Goal: Information Seeking & Learning: Learn about a topic

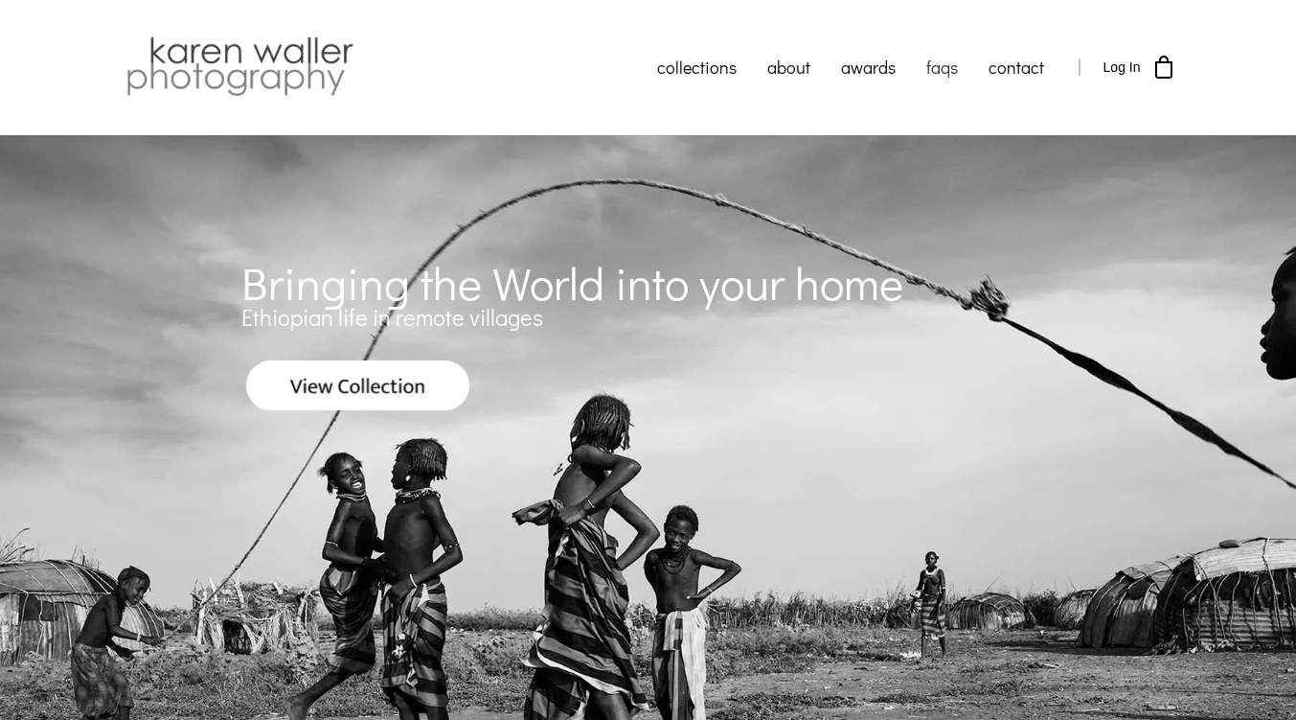
click at [933, 69] on link "faqs" at bounding box center [942, 67] width 62 height 48
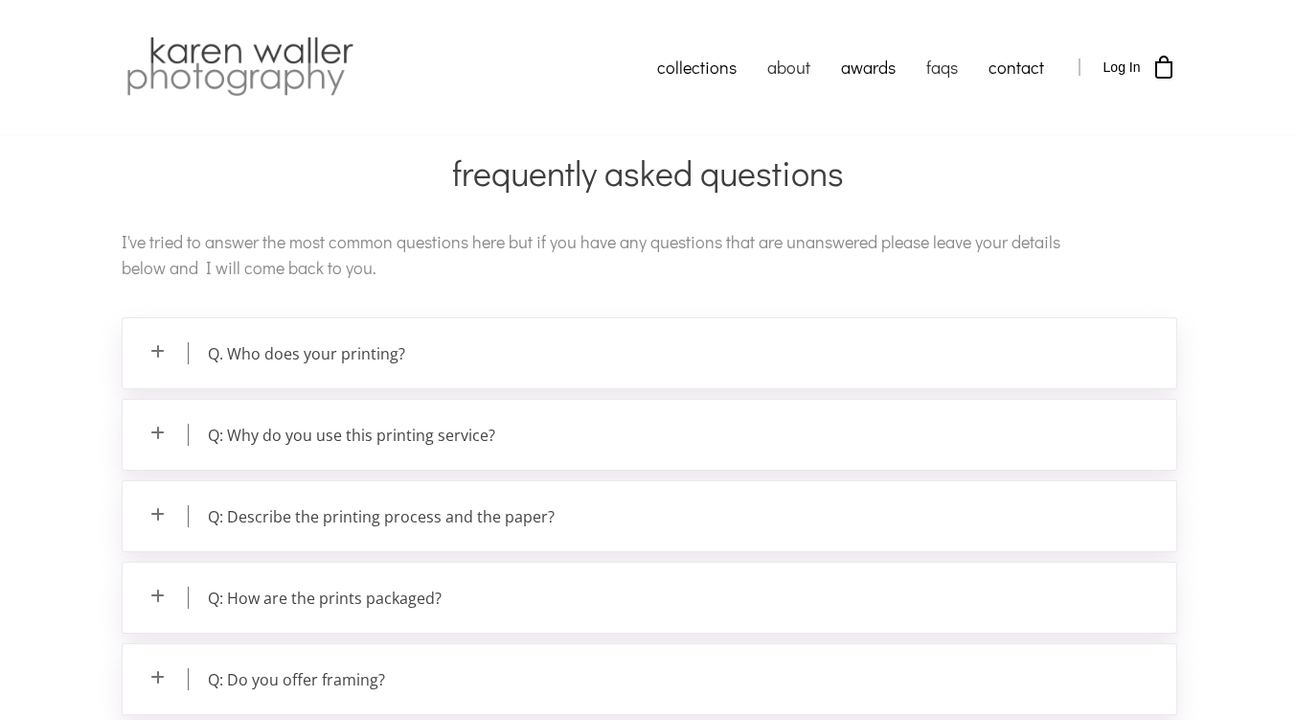
click at [799, 72] on link "about" at bounding box center [789, 67] width 74 height 48
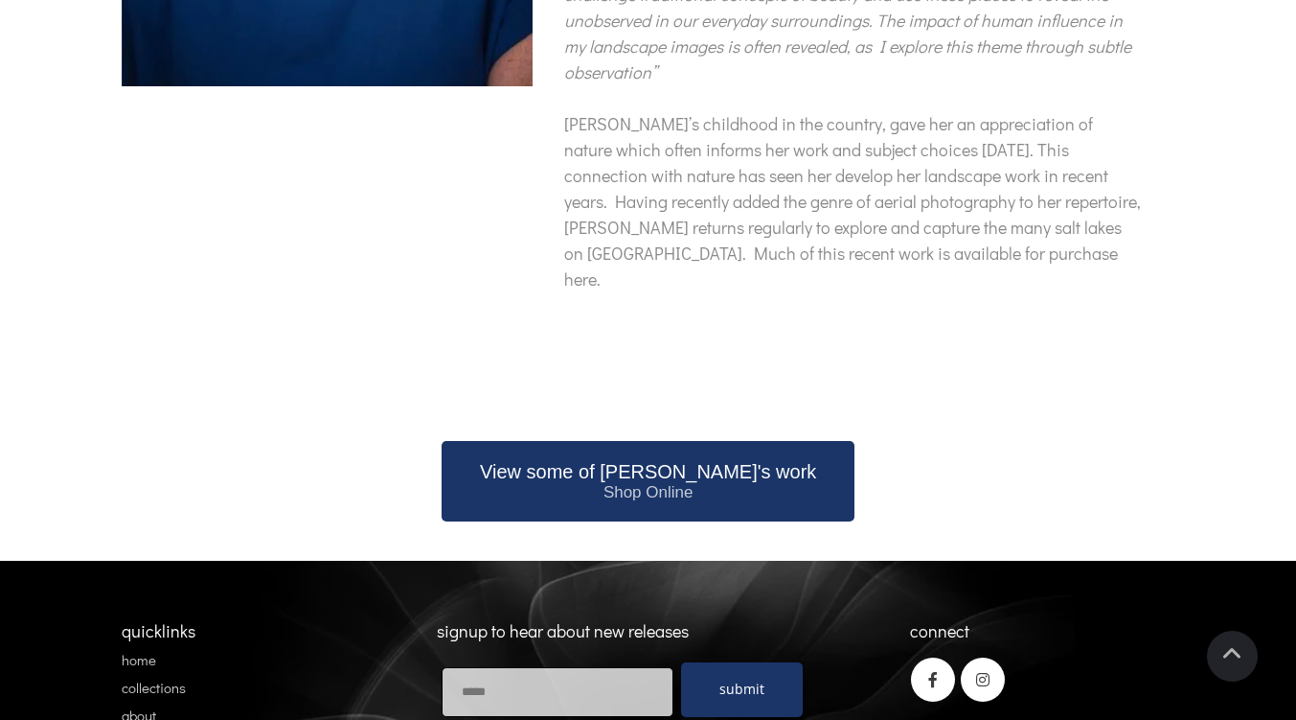
scroll to position [859, 0]
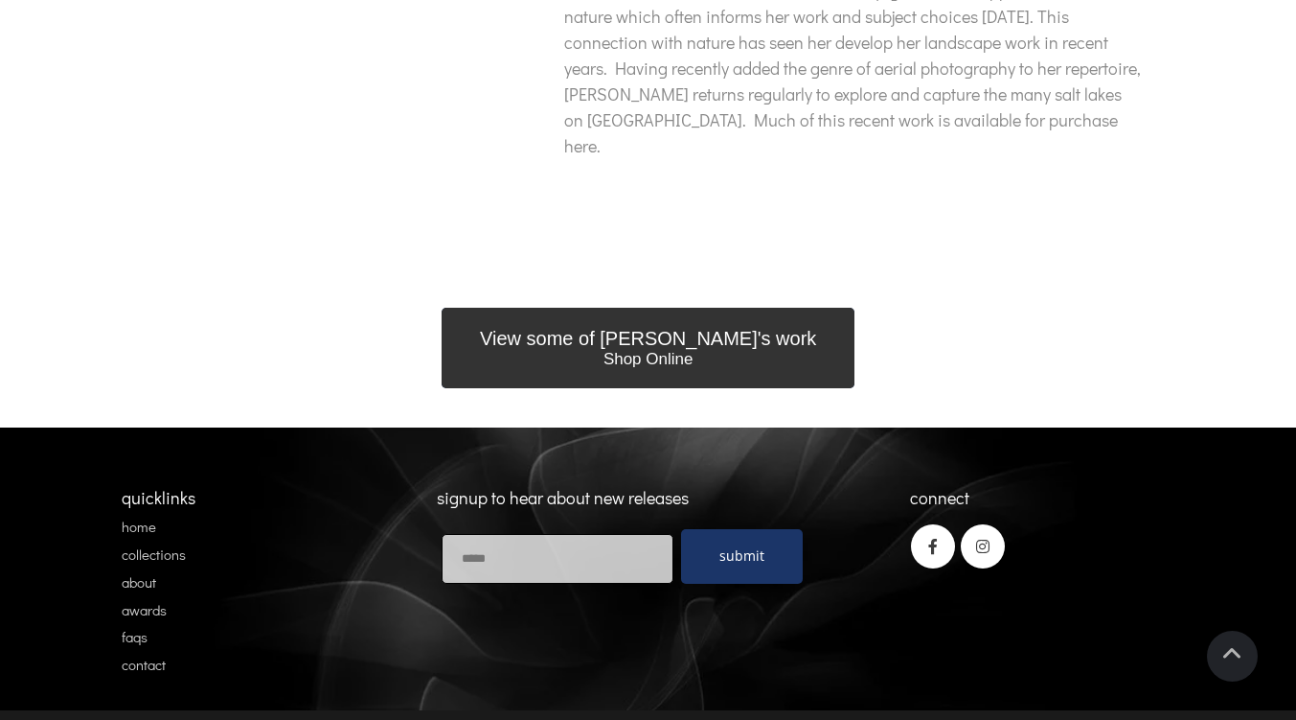
click at [676, 350] on span "Shop Online" at bounding box center [648, 359] width 336 height 19
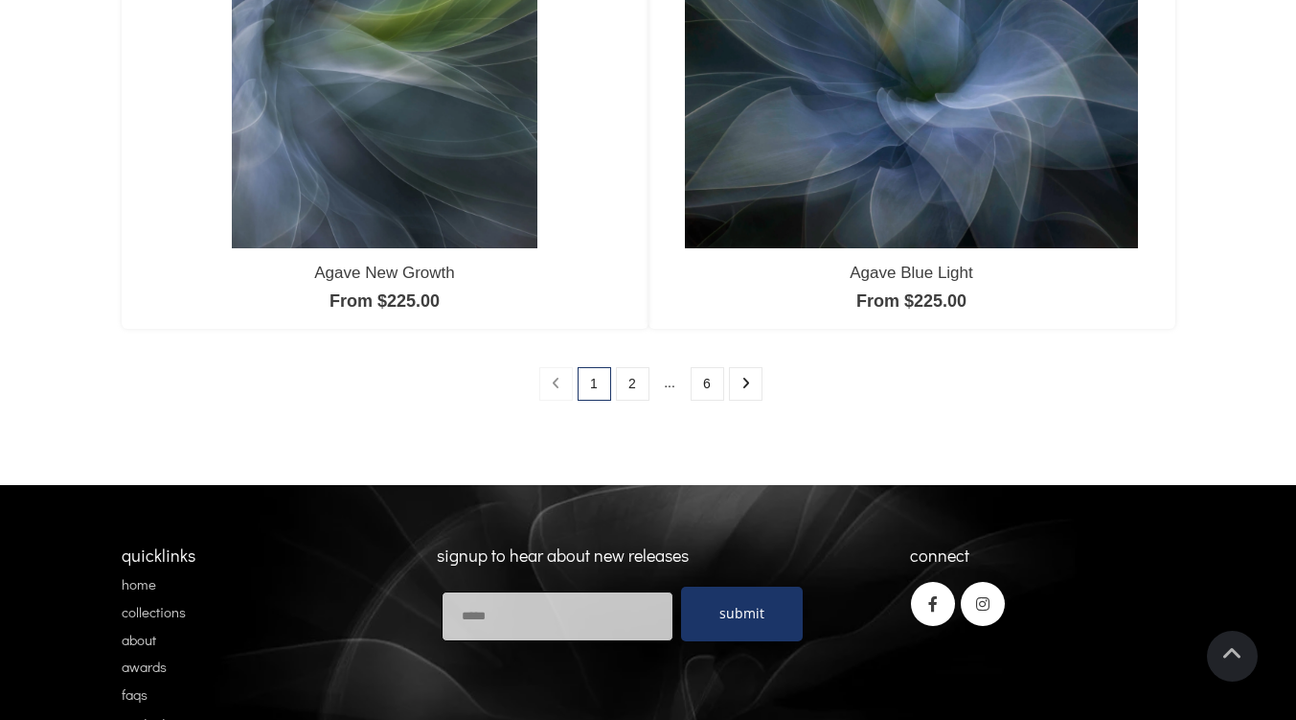
scroll to position [1940, 0]
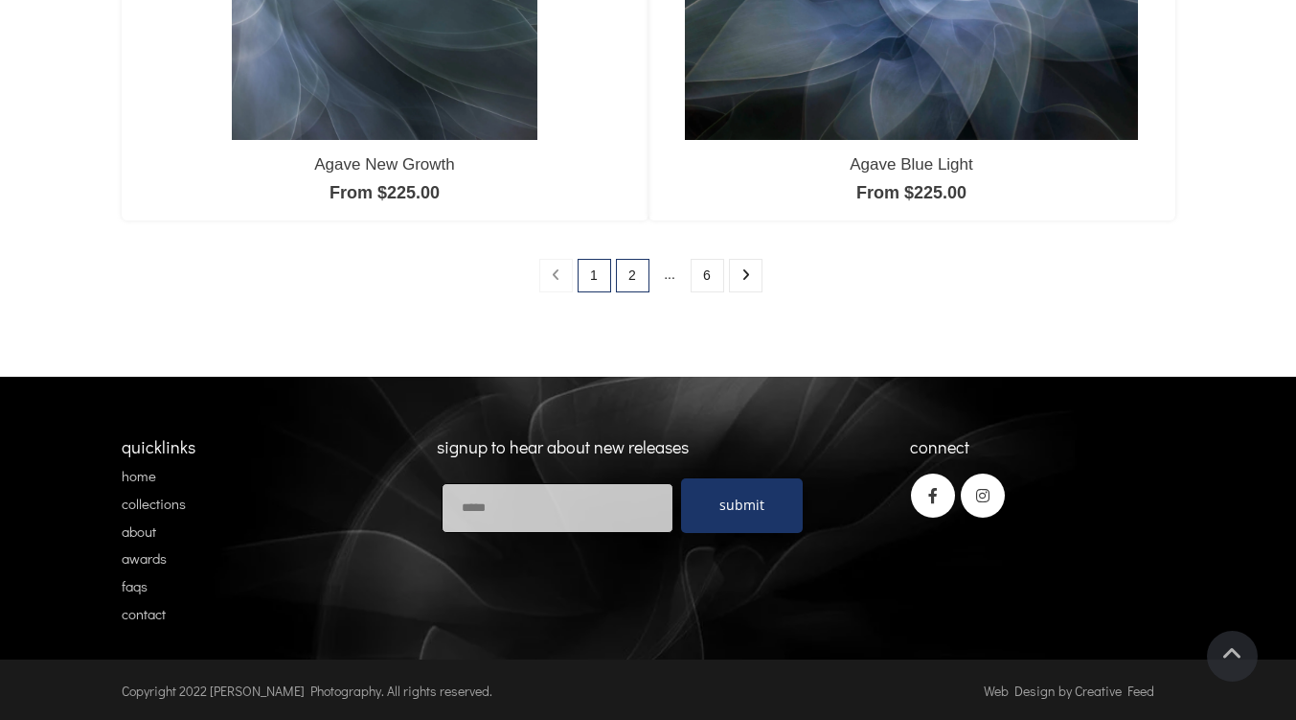
click at [633, 279] on link "2" at bounding box center [633, 276] width 34 height 34
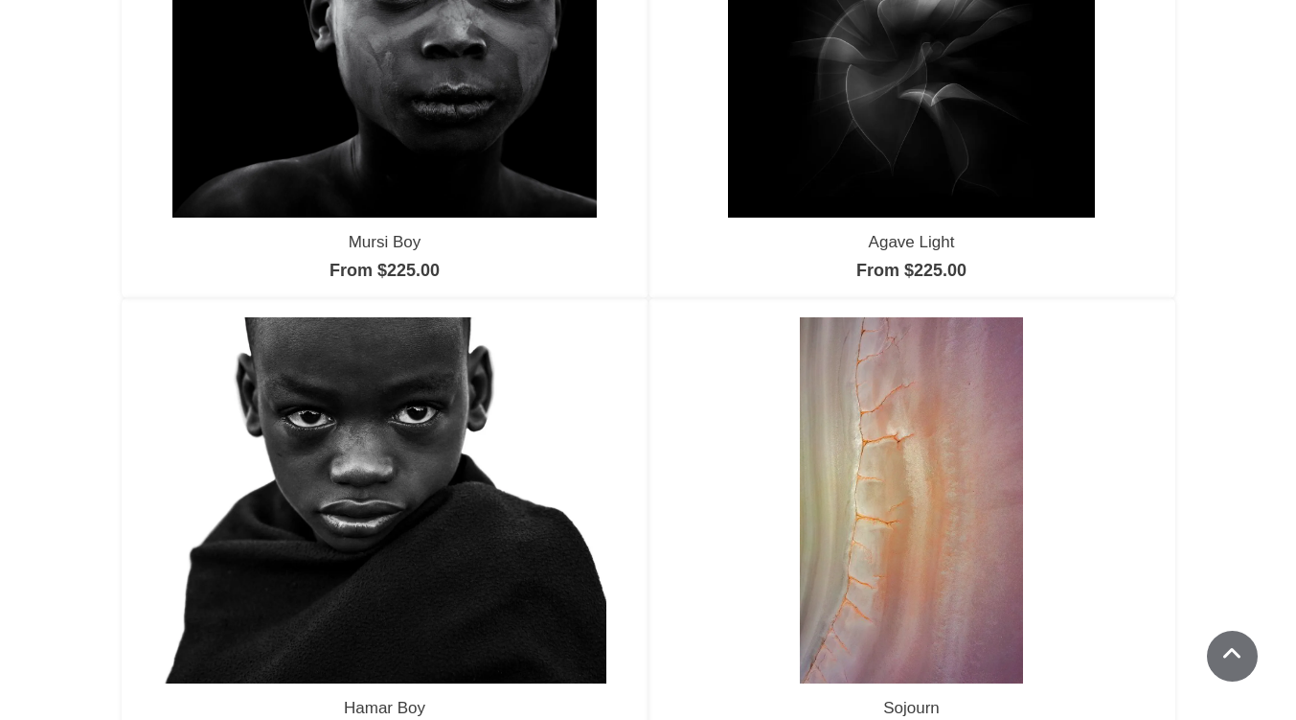
scroll to position [1469, 0]
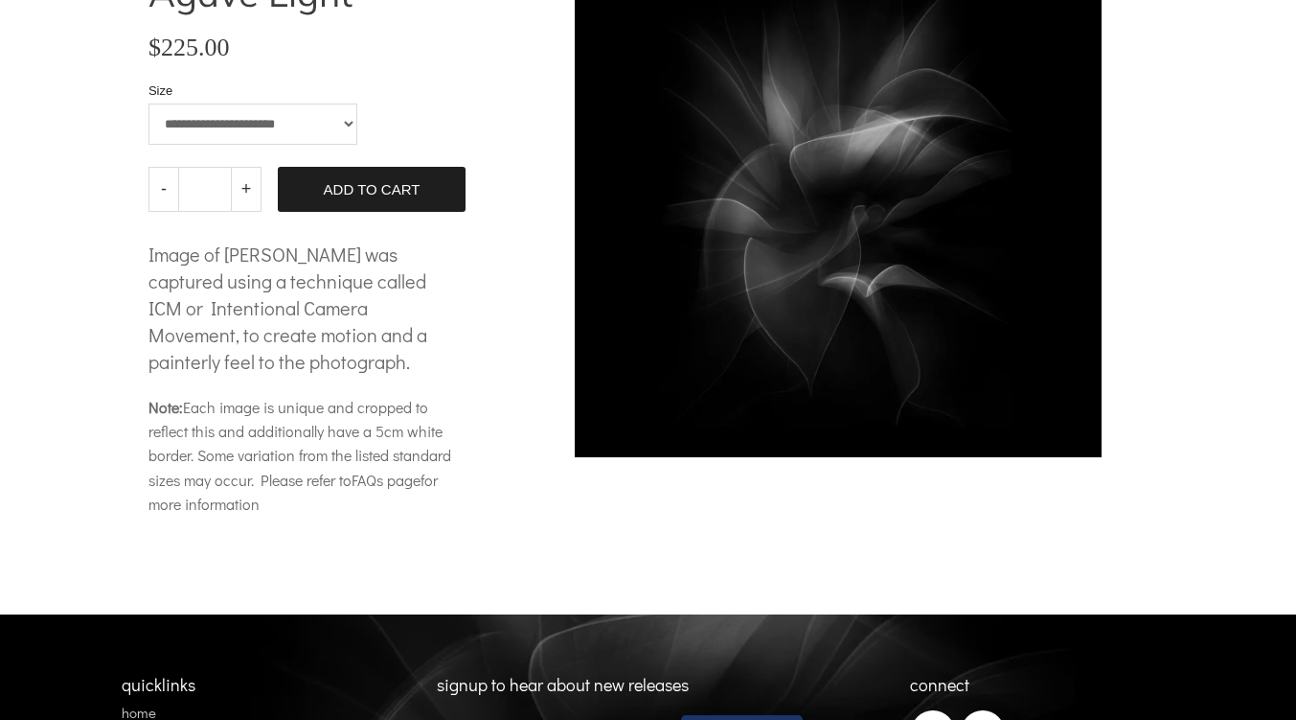
scroll to position [255, 0]
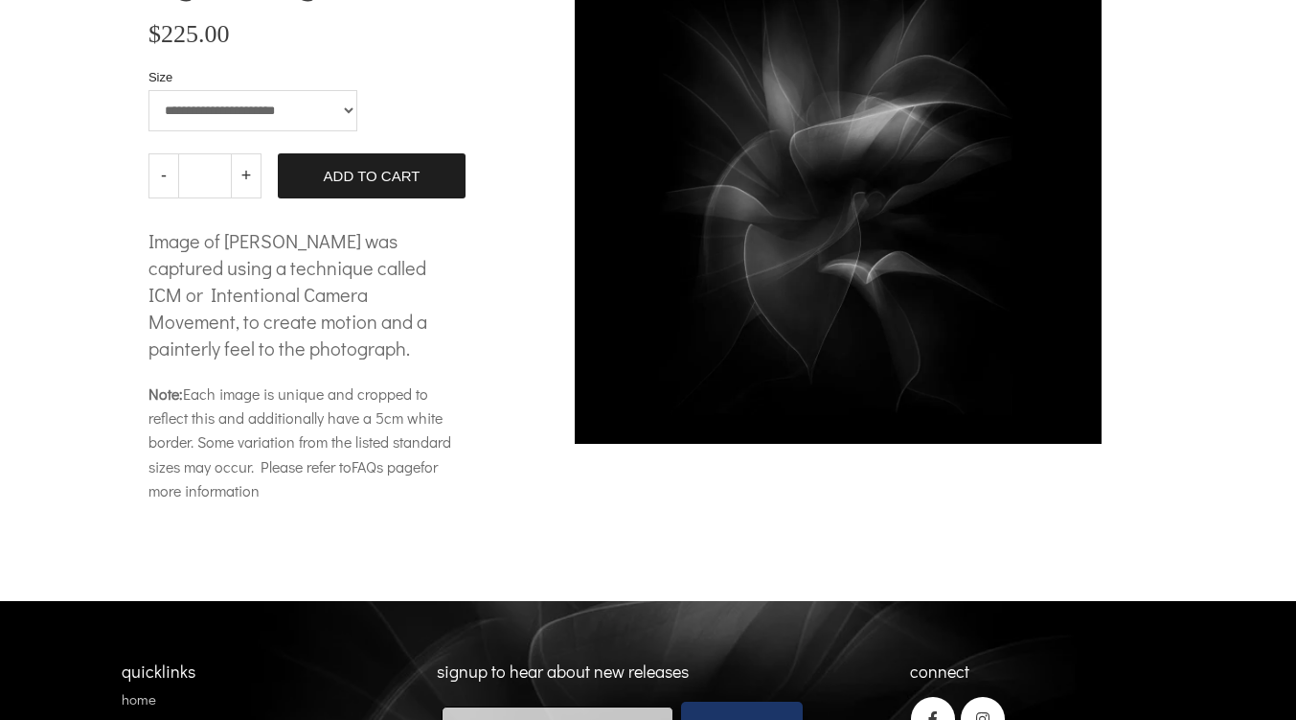
click at [377, 456] on span "FAQs page" at bounding box center [386, 466] width 69 height 20
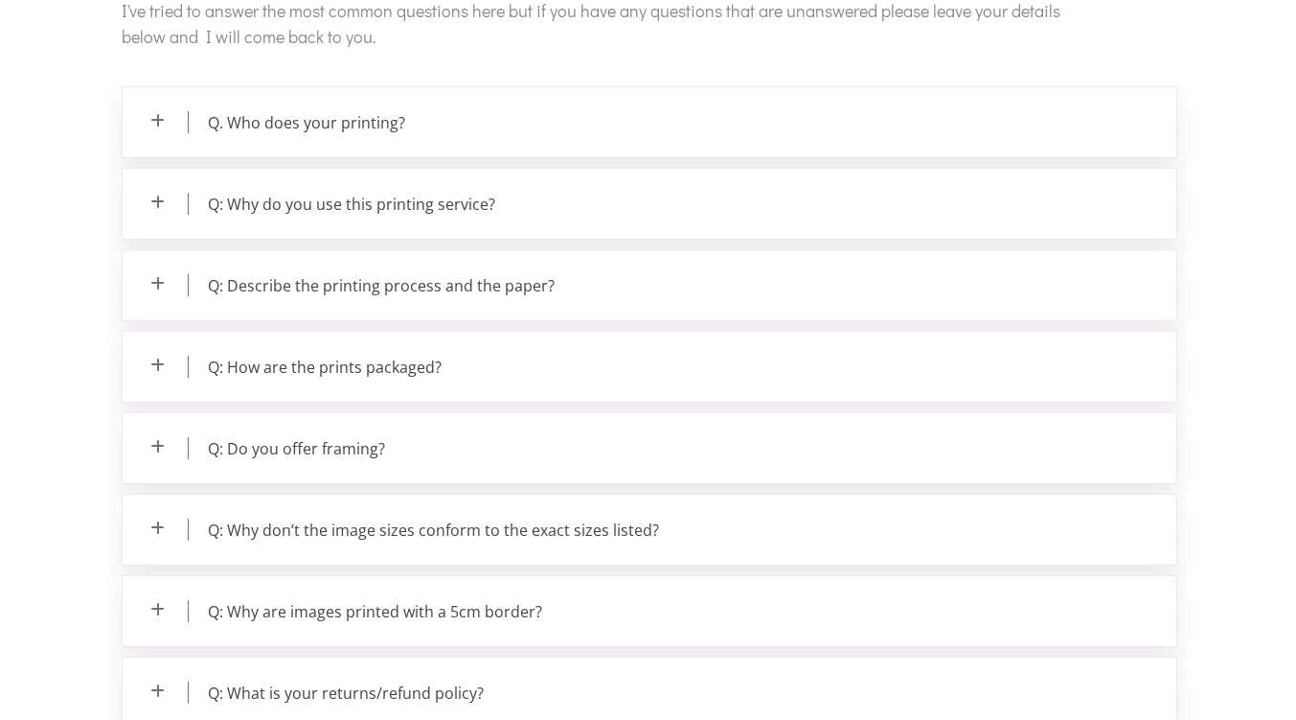
scroll to position [255, 0]
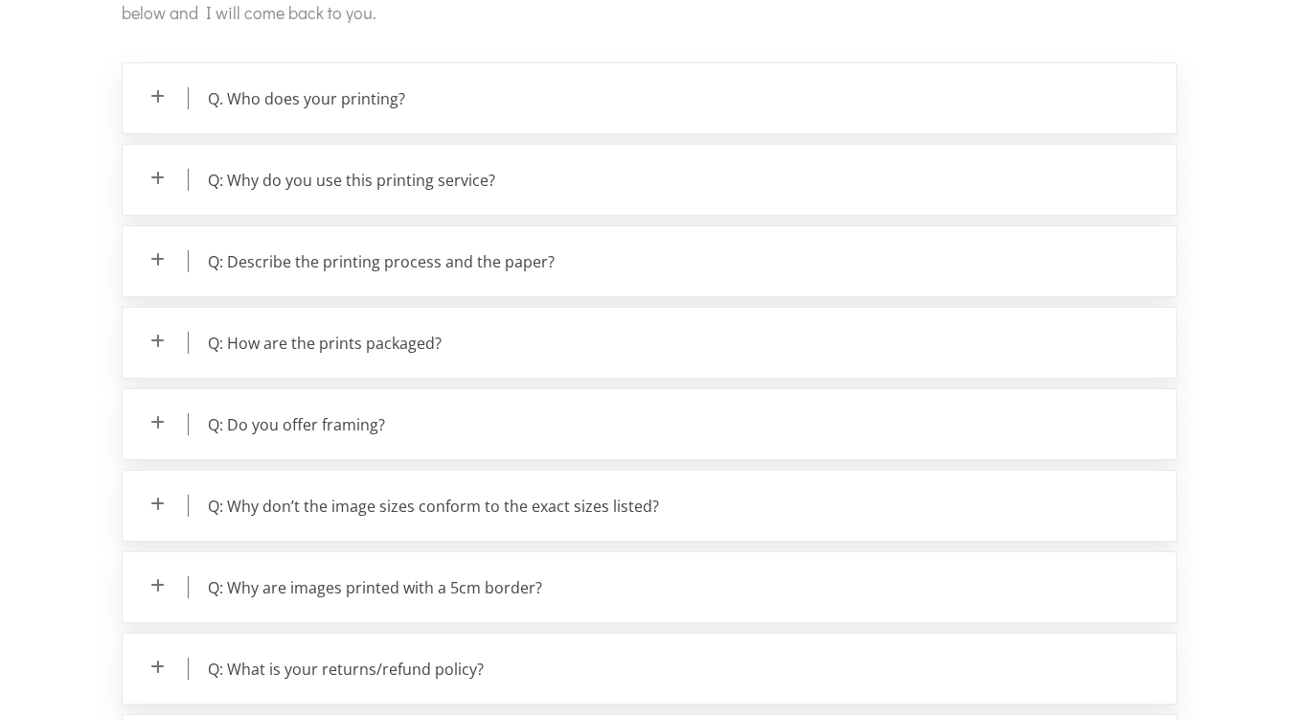
click at [467, 350] on p "Q: How are the prints packaged?" at bounding box center [650, 343] width 1054 height 70
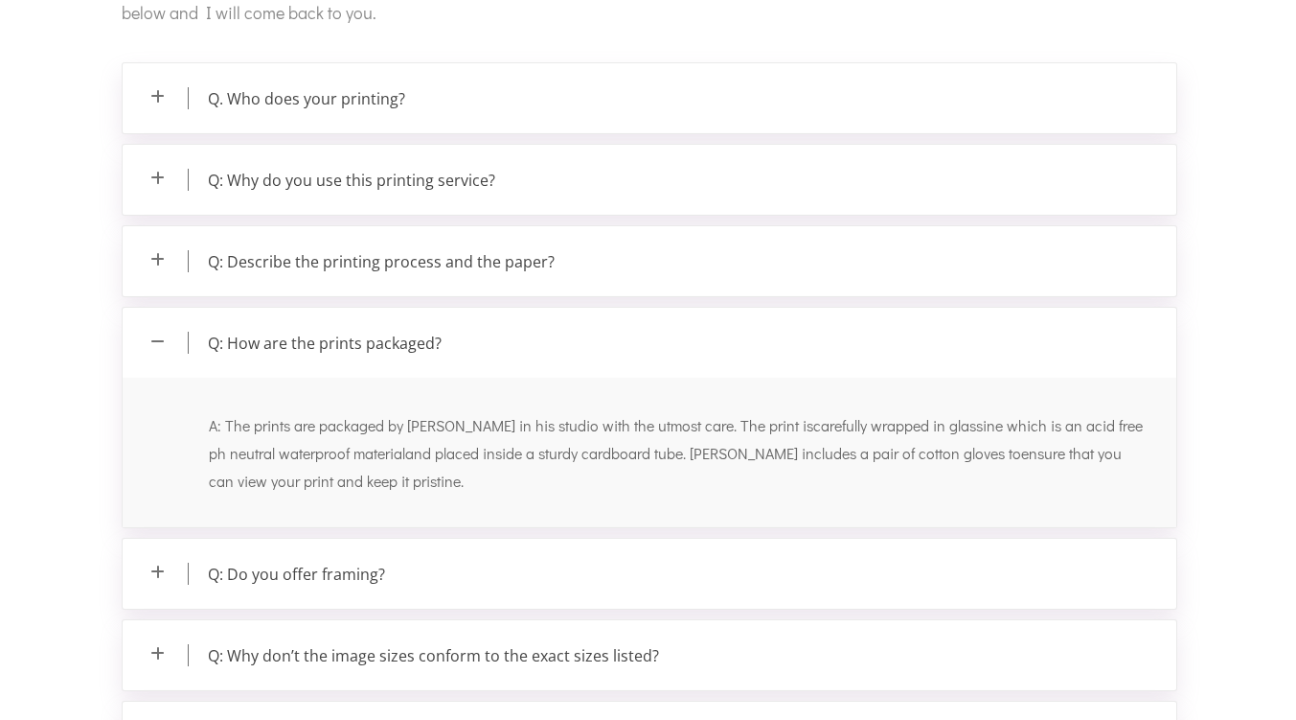
click at [419, 342] on p "Q: How are the prints packaged?" at bounding box center [650, 343] width 1054 height 70
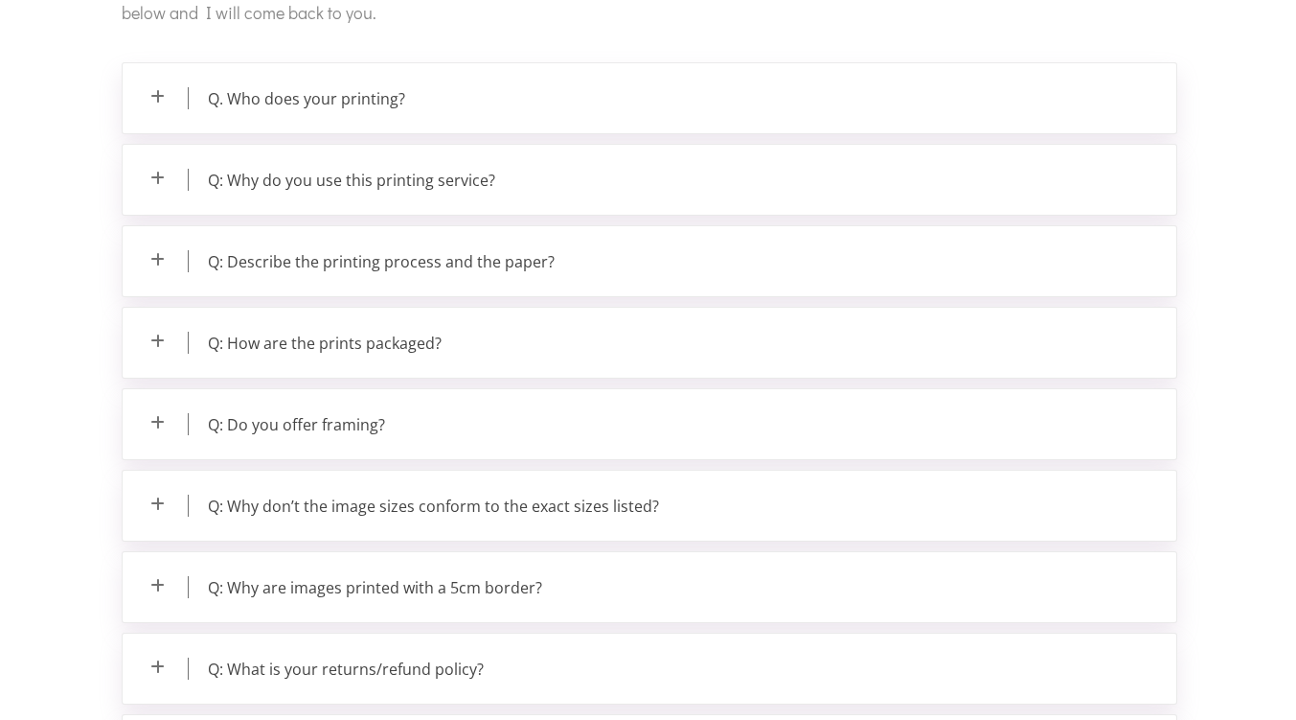
click at [375, 107] on p "Q. Who does your printing?" at bounding box center [650, 98] width 1054 height 70
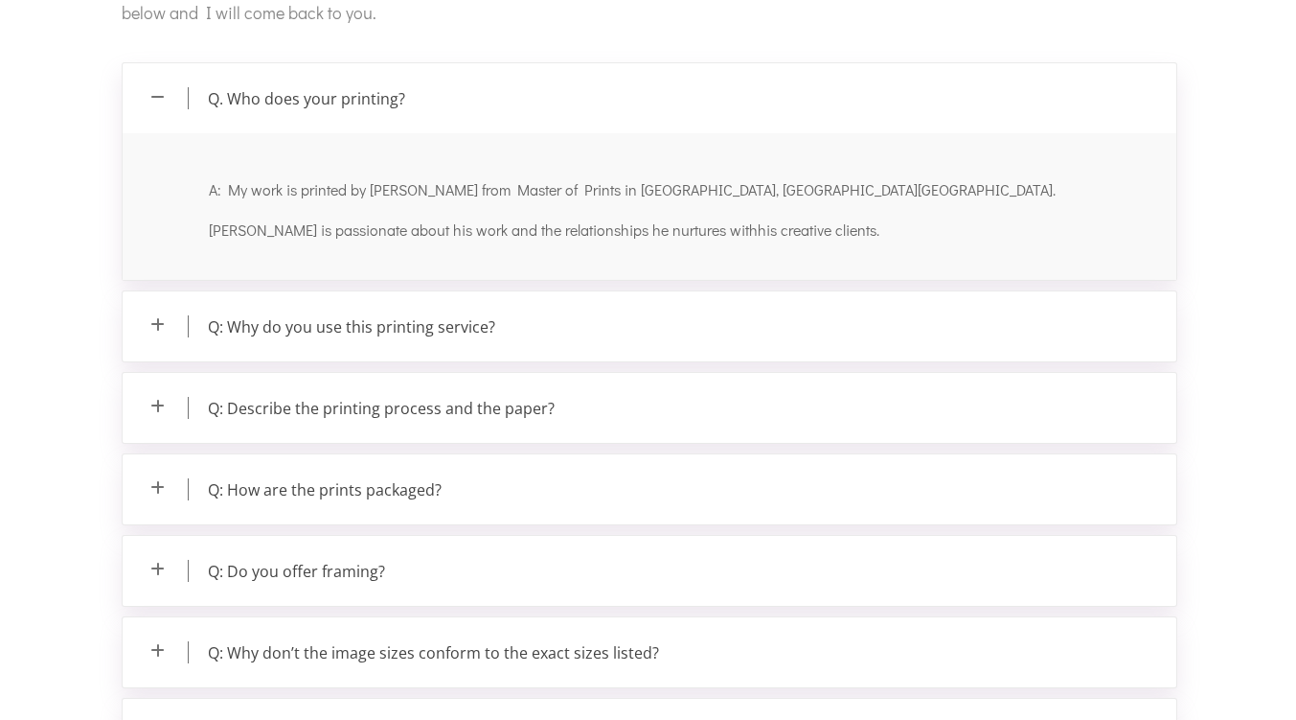
click at [371, 99] on p "Q. Who does your printing?" at bounding box center [650, 98] width 1054 height 70
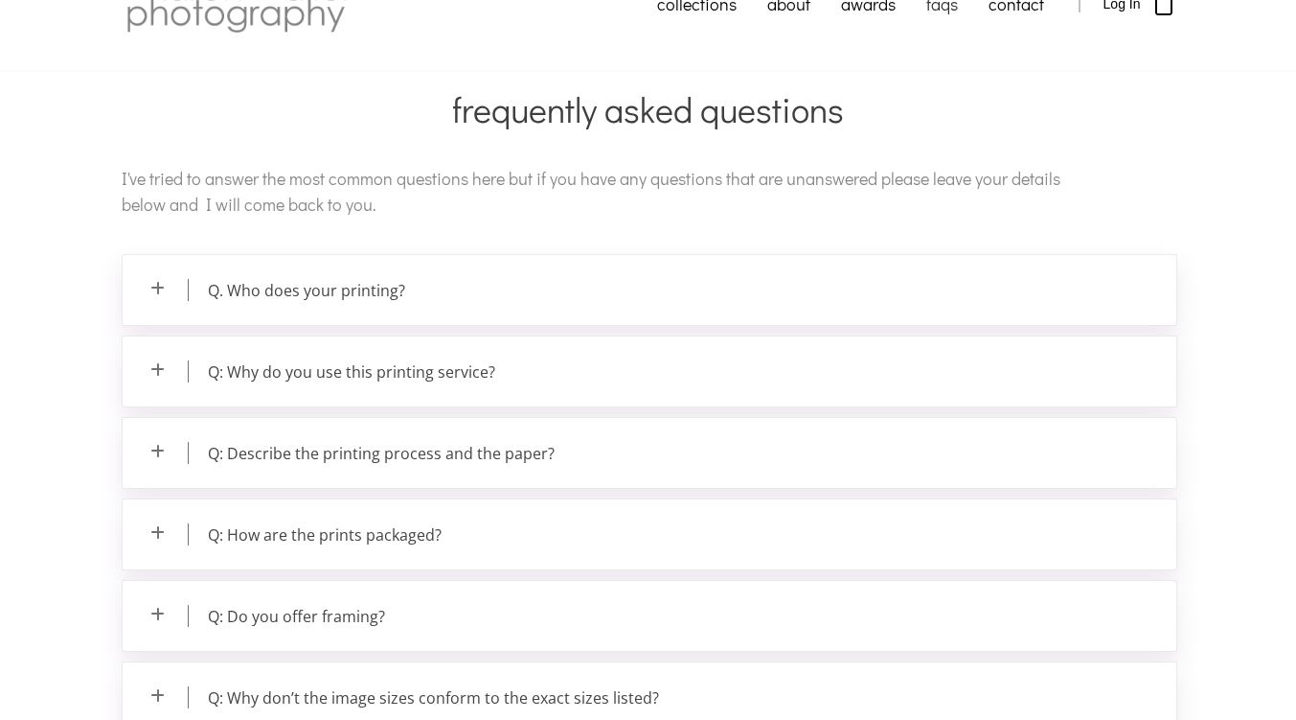
scroll to position [127, 0]
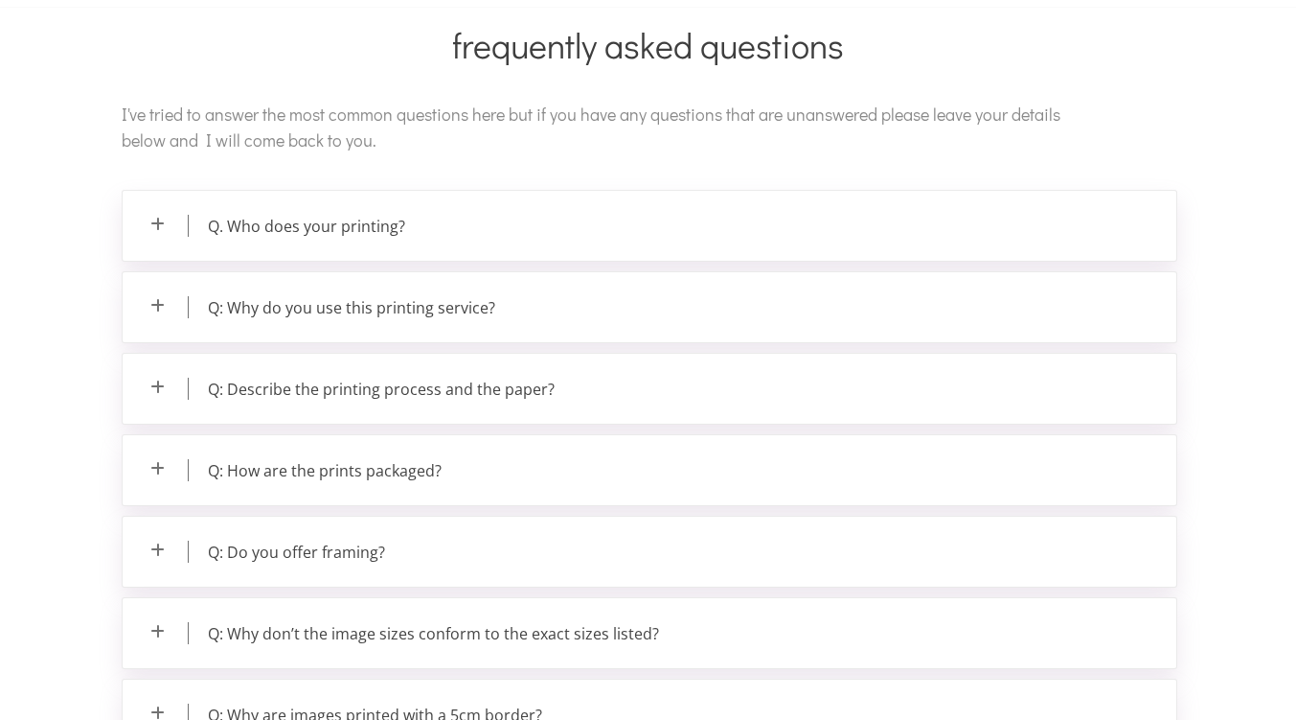
click at [412, 470] on p "Q: How are the prints packaged?" at bounding box center [650, 470] width 1054 height 70
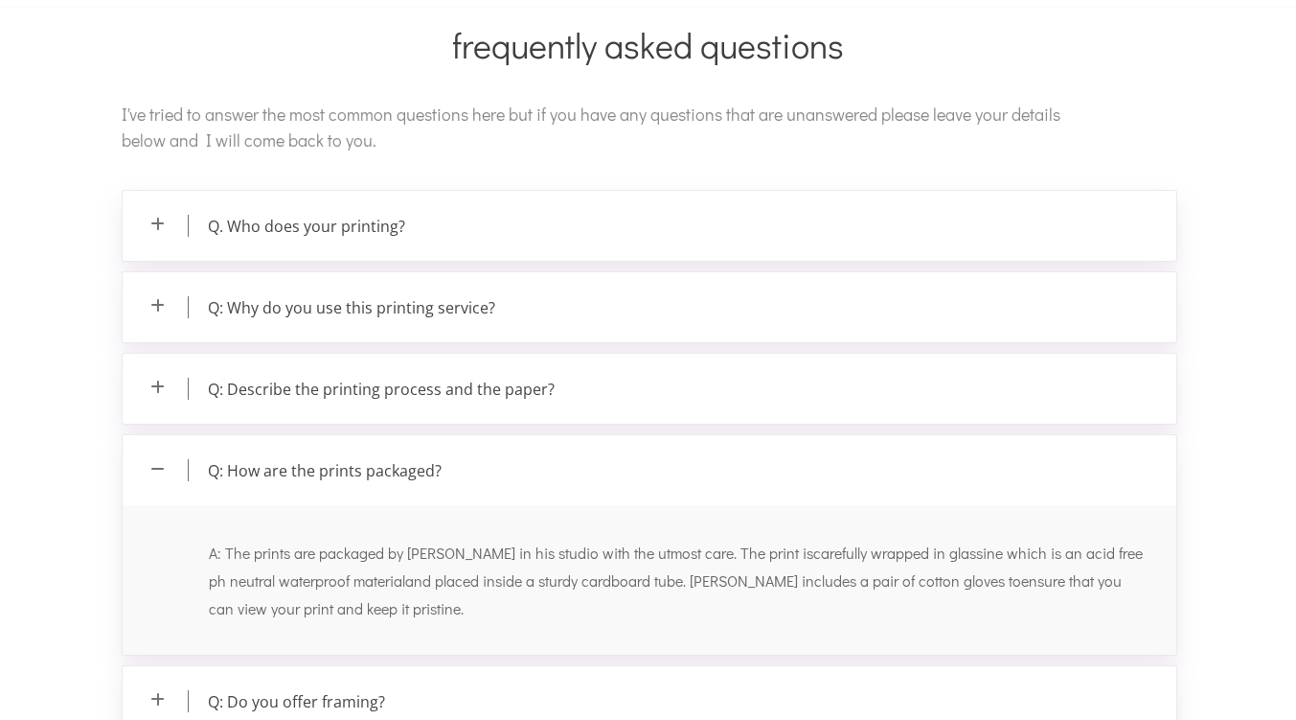
click at [415, 393] on p "Q: Describe the printing process and the paper?" at bounding box center [650, 389] width 1054 height 70
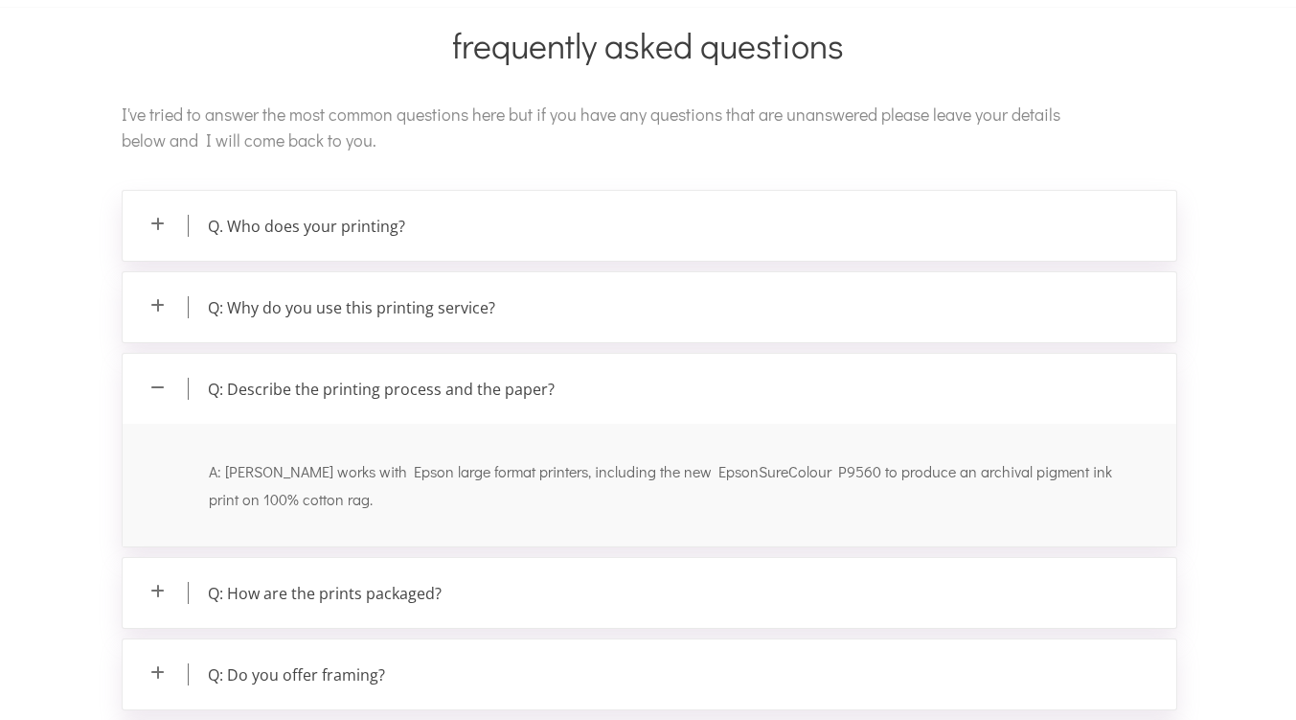
click at [357, 311] on p "Q: Why do you use this printing service?" at bounding box center [650, 307] width 1054 height 70
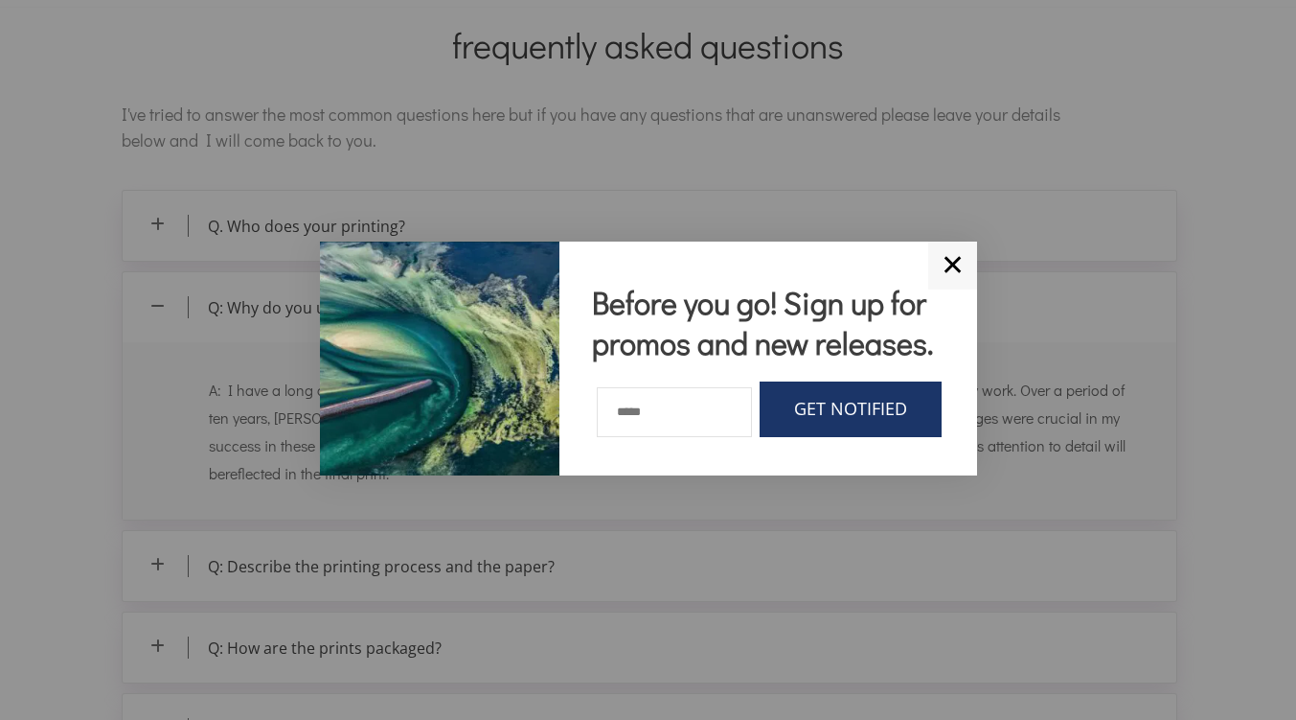
click at [668, 408] on input "text" at bounding box center [674, 412] width 154 height 50
type input "*"
type input "**********"
click at [850, 414] on link "GET NOTIFIED" at bounding box center [851, 409] width 182 height 56
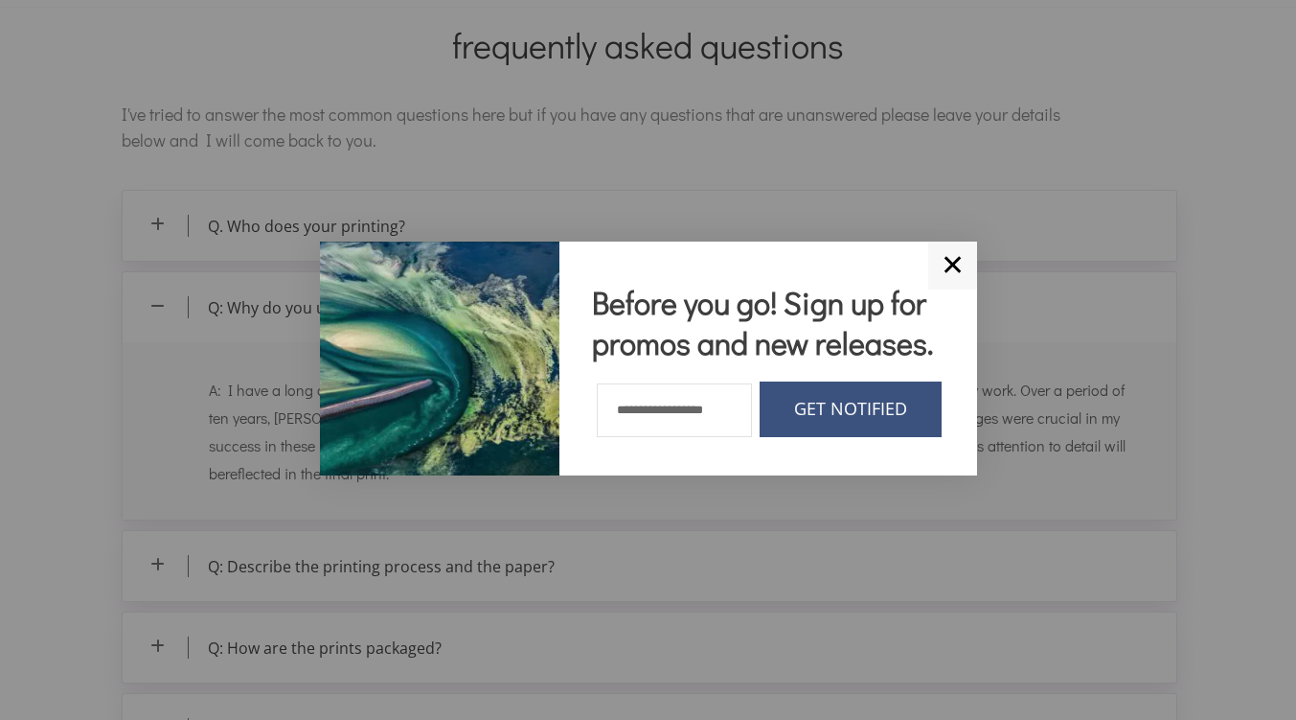
scroll to position [0, 0]
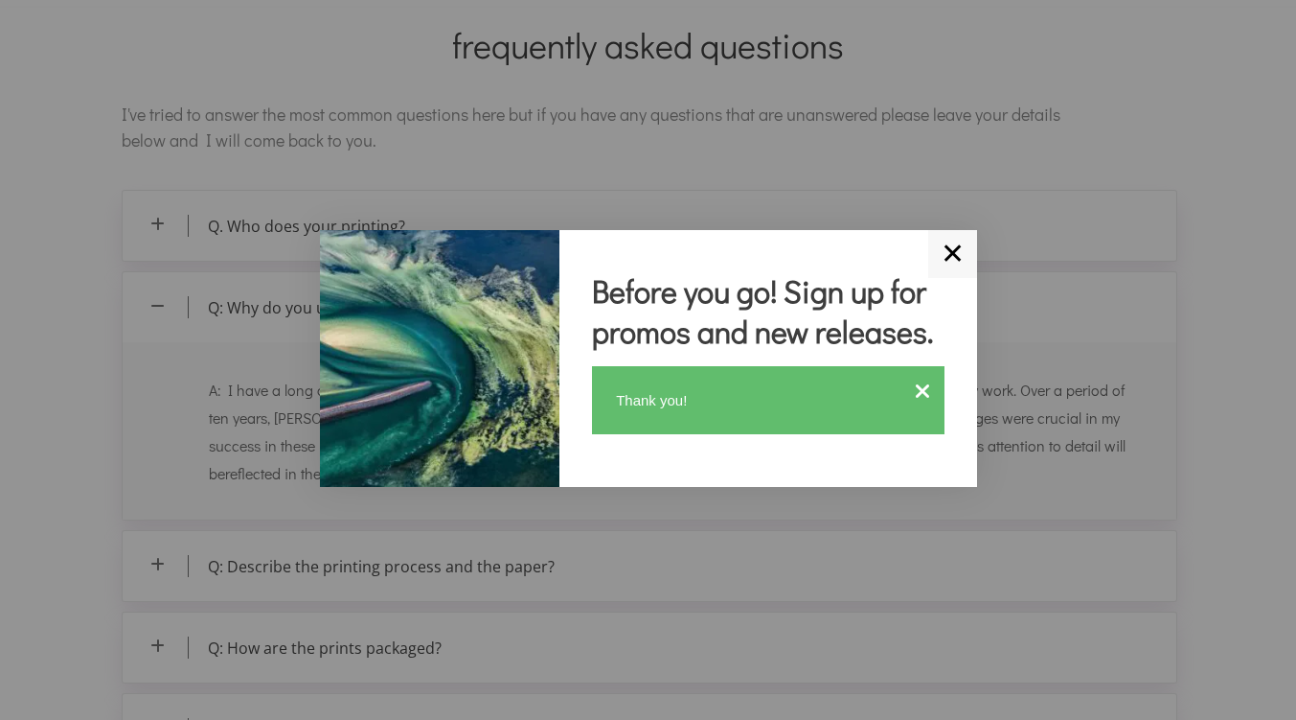
click at [955, 259] on link "✕" at bounding box center [952, 254] width 49 height 48
